Goal: Information Seeking & Learning: Find specific fact

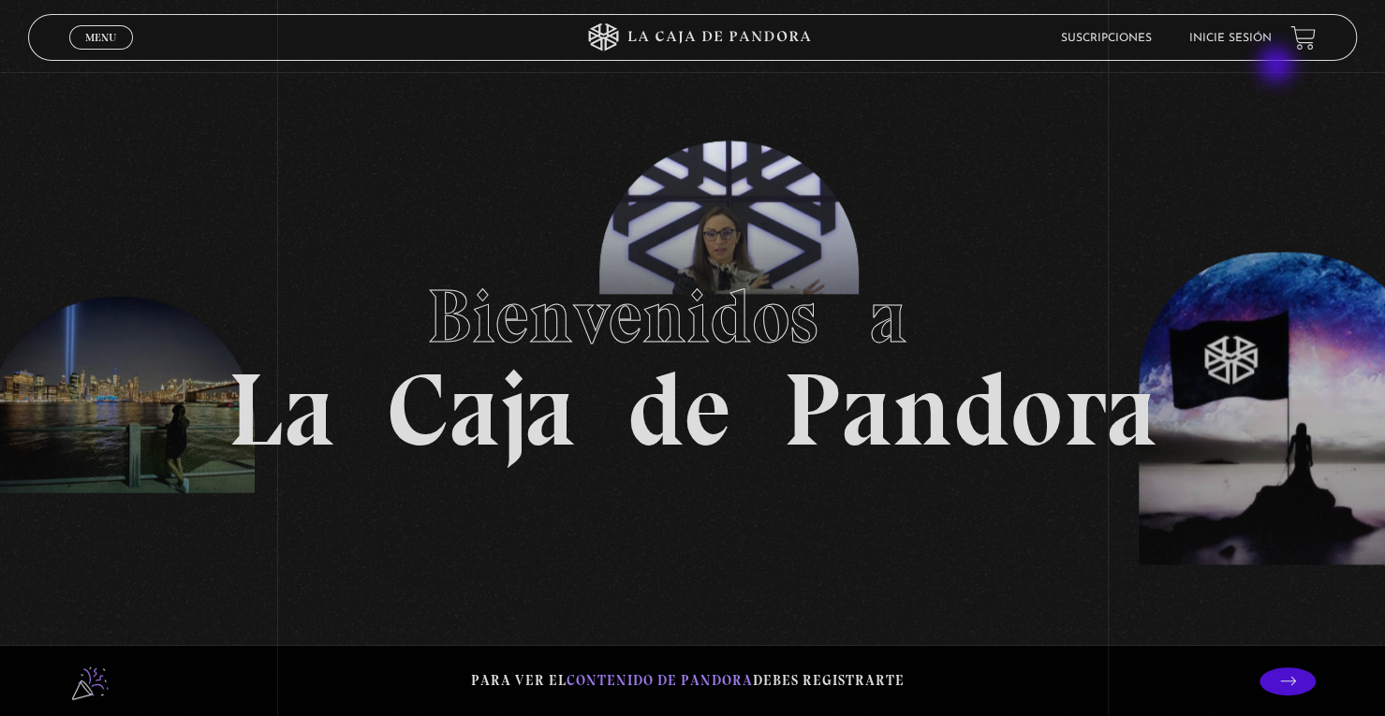
click at [1271, 42] on link "Inicie sesión" at bounding box center [1230, 38] width 82 height 11
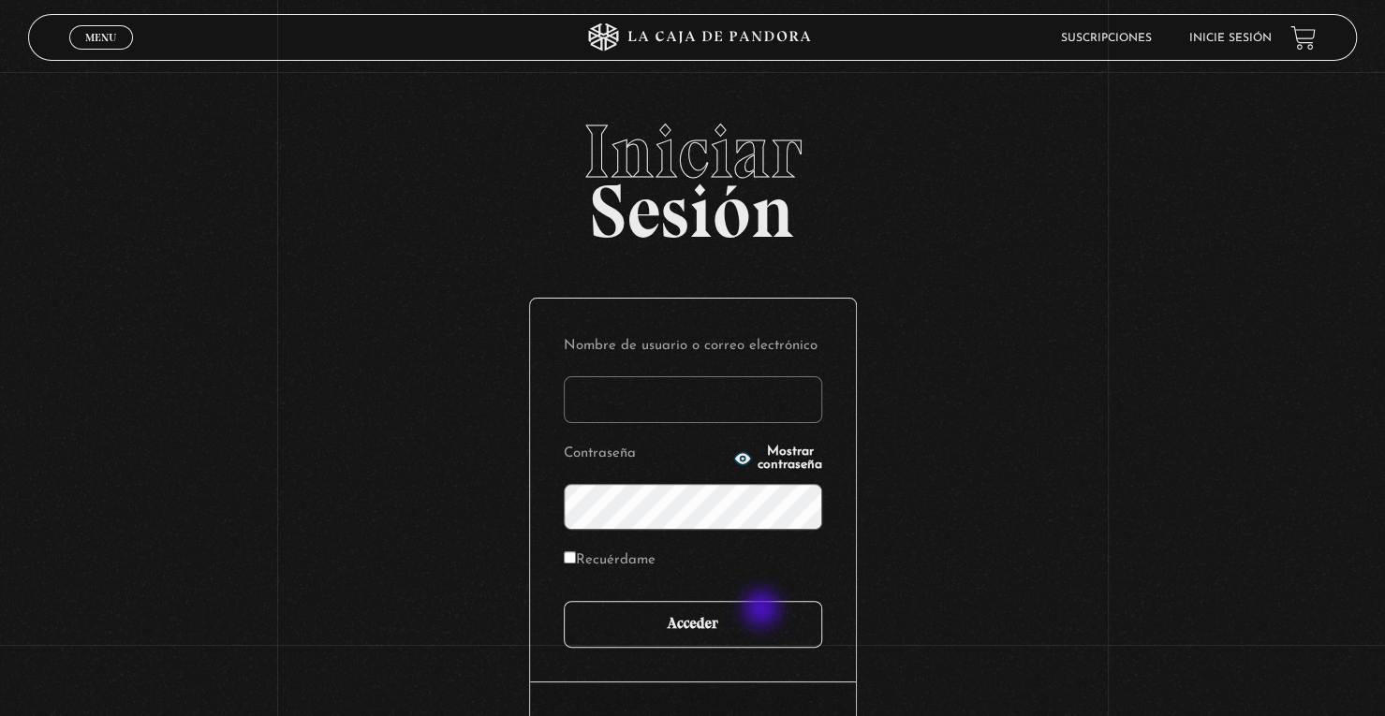
type input "laurensanabriavargas@gmail.com"
click at [767, 616] on input "Acceder" at bounding box center [693, 624] width 258 height 47
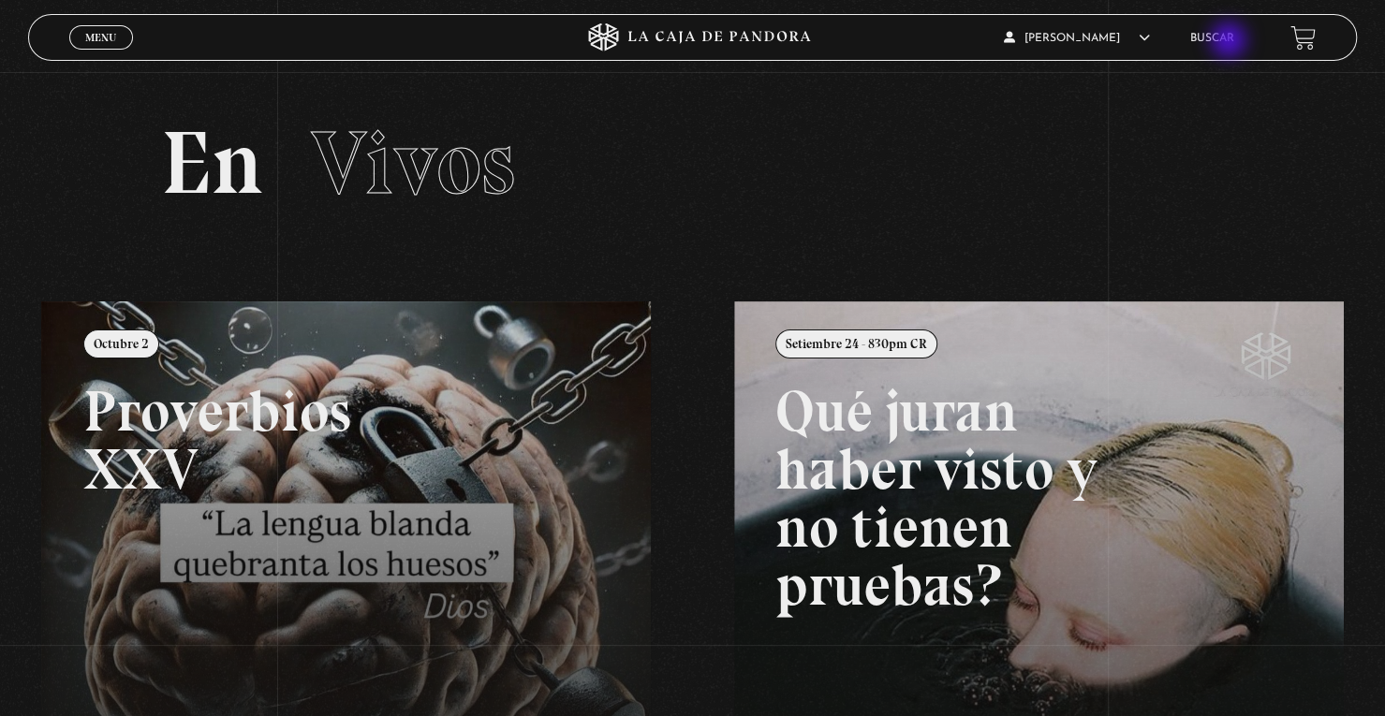
click at [1229, 40] on link "Buscar" at bounding box center [1212, 38] width 44 height 11
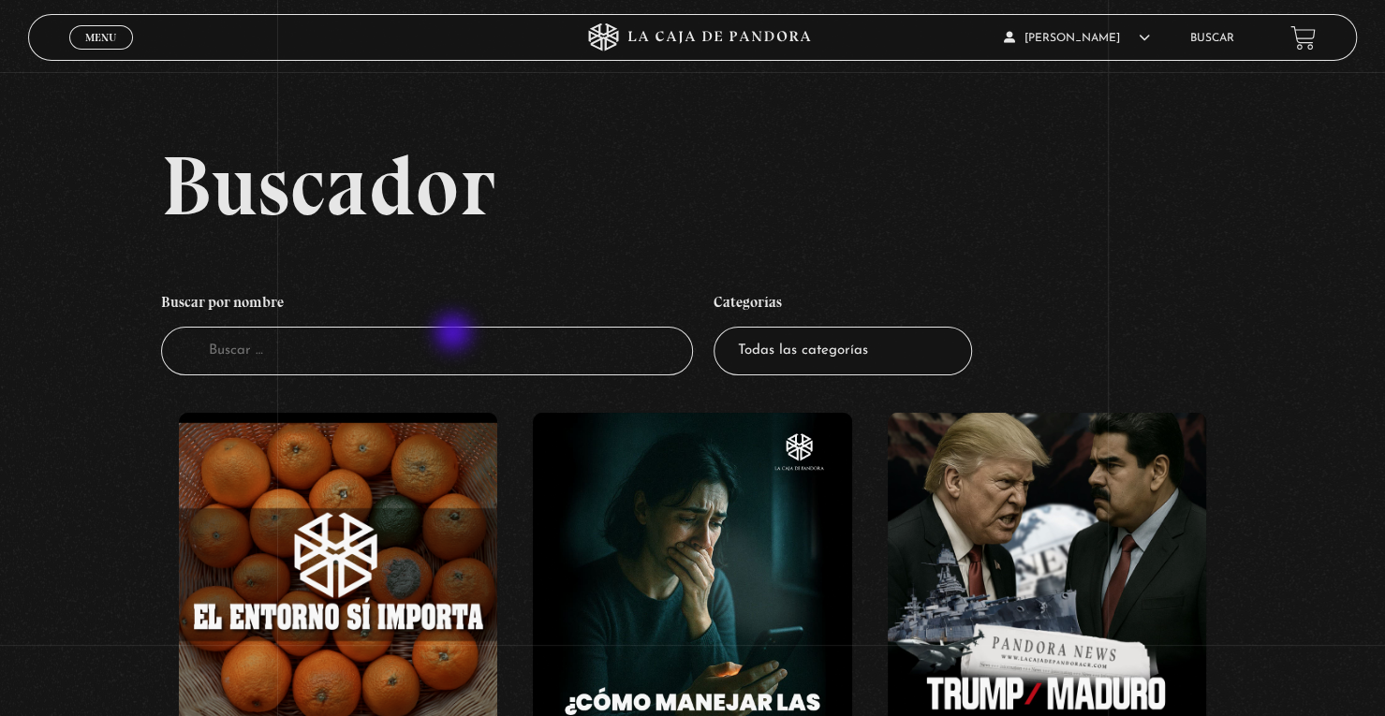
click at [455, 337] on input "Buscador" at bounding box center [427, 352] width 532 height 50
type input "greenland"
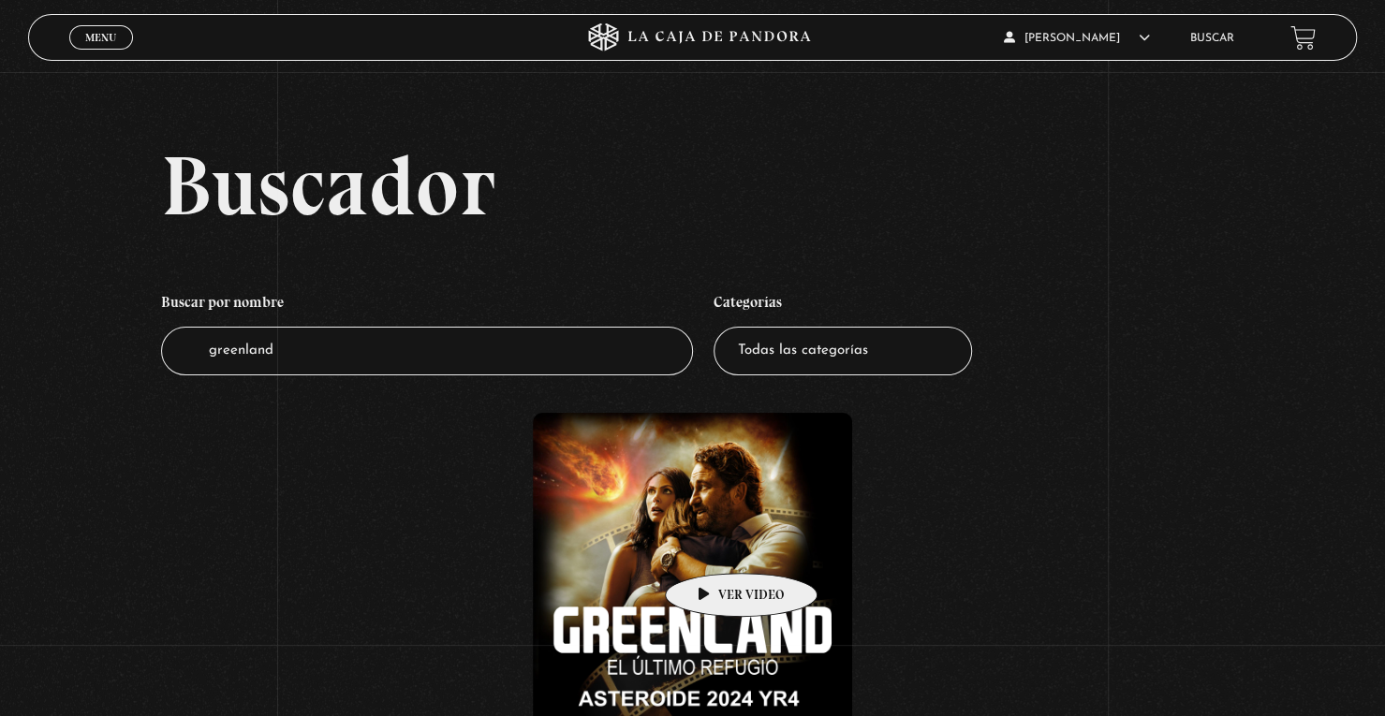
click at [711, 545] on figure at bounding box center [692, 572] width 319 height 319
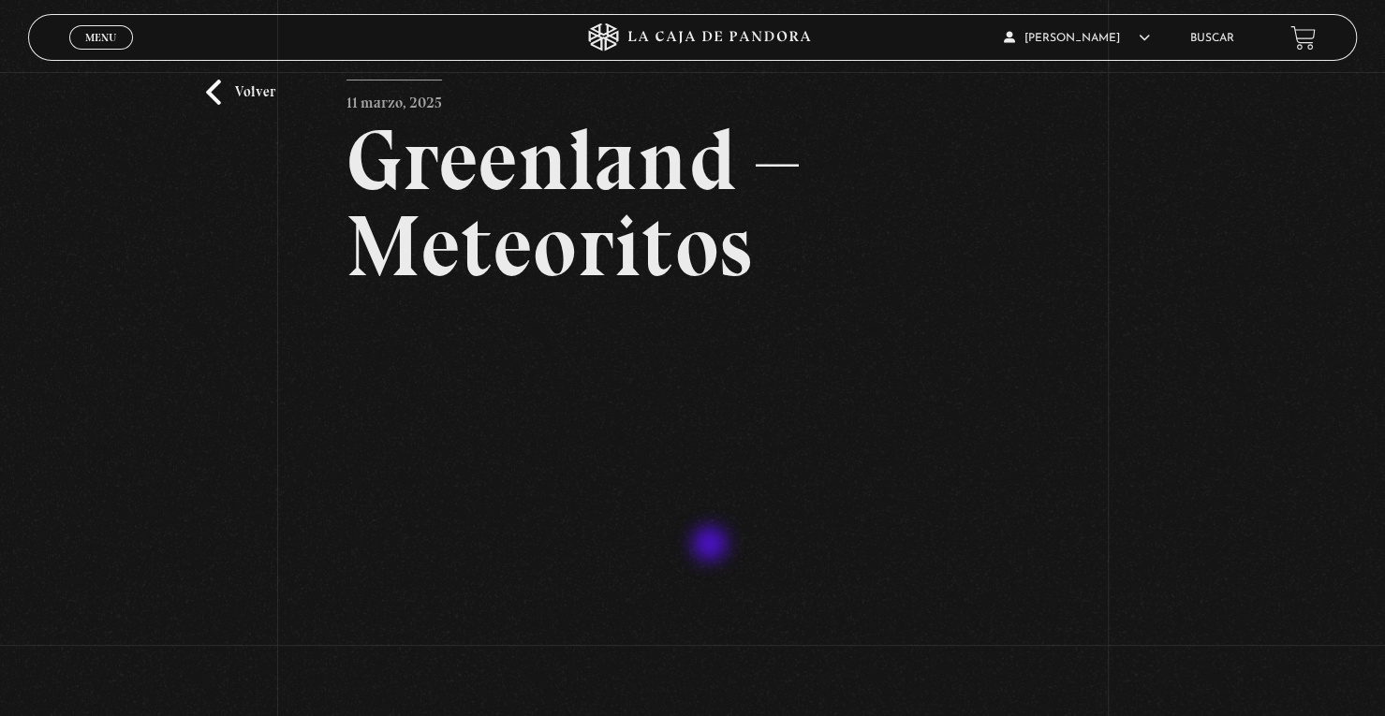
scroll to position [94, 0]
